Goal: Understand process/instructions: Learn about a topic

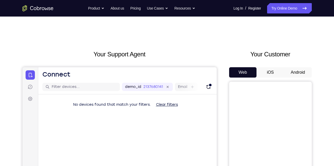
click at [304, 73] on button "Android" at bounding box center [298, 72] width 28 height 10
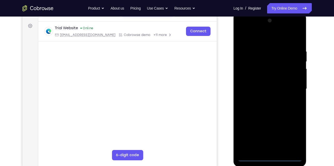
scroll to position [73, 0]
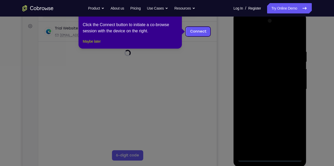
click at [86, 44] on button "Maybe later" at bounding box center [92, 41] width 18 height 6
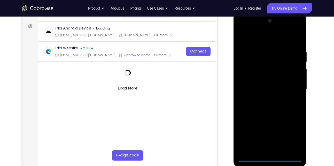
click at [268, 158] on div at bounding box center [269, 89] width 65 height 145
click at [295, 135] on div at bounding box center [269, 89] width 65 height 145
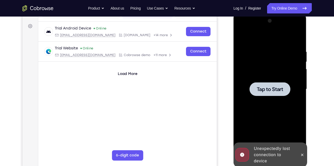
click at [283, 91] on span "Tap to Start" at bounding box center [270, 89] width 26 height 5
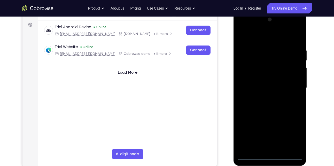
scroll to position [74, 0]
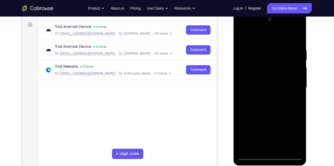
click at [270, 154] on div at bounding box center [269, 87] width 65 height 145
click at [270, 156] on div at bounding box center [269, 87] width 65 height 145
click at [294, 134] on div at bounding box center [269, 87] width 65 height 145
click at [261, 36] on div at bounding box center [269, 87] width 65 height 145
click at [293, 86] on div at bounding box center [269, 87] width 65 height 145
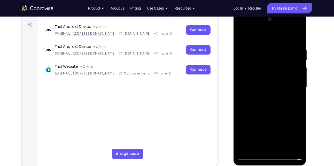
click at [265, 96] on div at bounding box center [269, 87] width 65 height 145
click at [261, 82] on div at bounding box center [269, 87] width 65 height 145
click at [262, 76] on div at bounding box center [269, 87] width 65 height 145
click at [266, 88] on div at bounding box center [269, 87] width 65 height 145
click at [273, 111] on div at bounding box center [269, 87] width 65 height 145
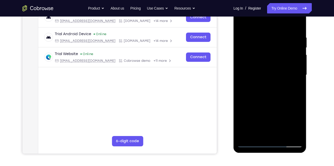
scroll to position [87, 0]
click at [257, 135] on div at bounding box center [269, 75] width 65 height 145
click at [261, 22] on div at bounding box center [269, 75] width 65 height 145
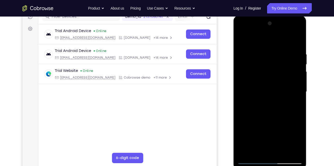
scroll to position [70, 0]
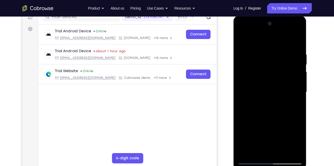
click at [296, 107] on div at bounding box center [269, 92] width 65 height 145
click at [269, 72] on div at bounding box center [269, 92] width 65 height 145
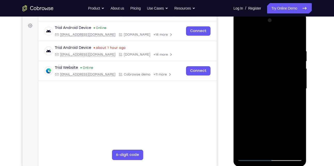
scroll to position [75, 0]
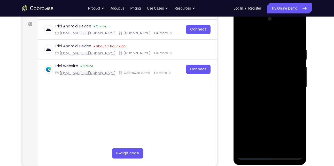
click at [258, 42] on div at bounding box center [269, 87] width 65 height 145
click at [252, 51] on div at bounding box center [269, 87] width 65 height 145
click at [296, 53] on div at bounding box center [269, 87] width 65 height 145
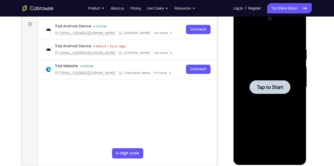
click at [263, 83] on div at bounding box center [270, 87] width 41 height 14
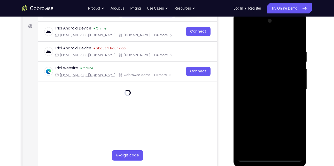
scroll to position [71, 0]
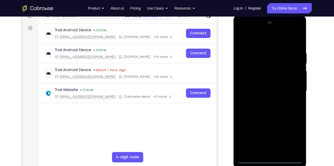
click at [269, 160] on div at bounding box center [269, 91] width 65 height 145
click at [293, 134] on div at bounding box center [269, 91] width 65 height 145
click at [263, 43] on div at bounding box center [269, 91] width 65 height 145
click at [294, 89] on div at bounding box center [269, 91] width 65 height 145
click at [263, 101] on div at bounding box center [269, 91] width 65 height 145
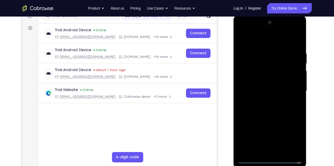
click at [266, 84] on div at bounding box center [269, 91] width 65 height 145
click at [265, 81] on div at bounding box center [269, 91] width 65 height 145
click at [261, 90] on div at bounding box center [269, 91] width 65 height 145
click at [271, 113] on div at bounding box center [269, 91] width 65 height 145
click at [294, 151] on div at bounding box center [269, 91] width 65 height 145
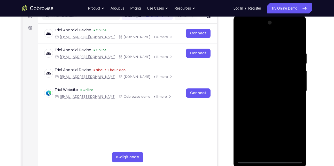
click at [248, 100] on div at bounding box center [269, 91] width 65 height 145
click at [252, 160] on div at bounding box center [269, 91] width 65 height 145
click at [269, 72] on div at bounding box center [269, 91] width 65 height 145
click at [259, 44] on div at bounding box center [269, 91] width 65 height 145
click at [257, 54] on div at bounding box center [269, 91] width 65 height 145
